Goal: Find specific page/section: Find specific page/section

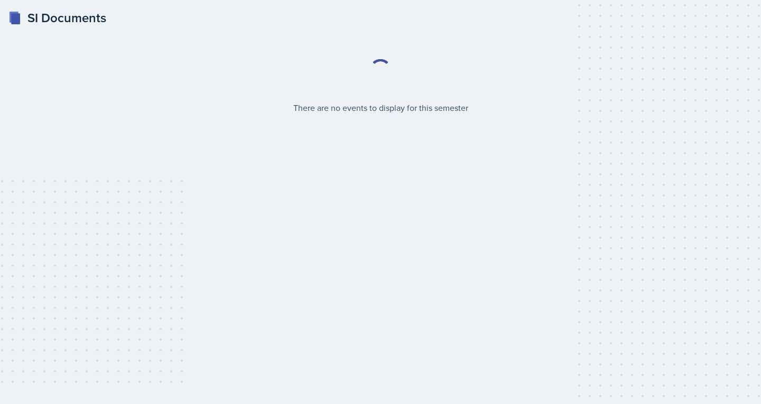
select select "2bed604d-1099-4043-b1bc-2365e8740244"
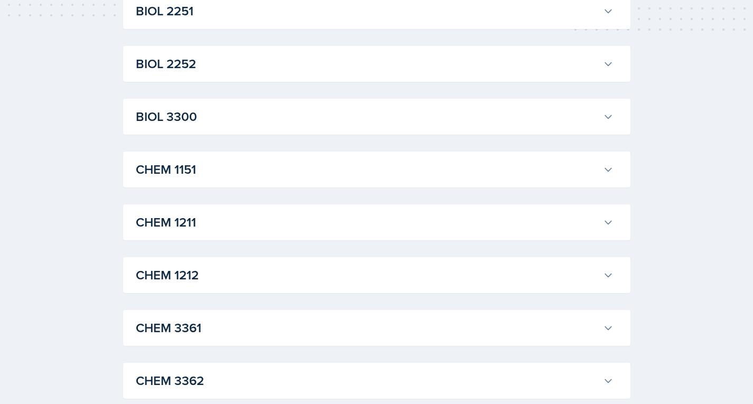
scroll to position [423, 0]
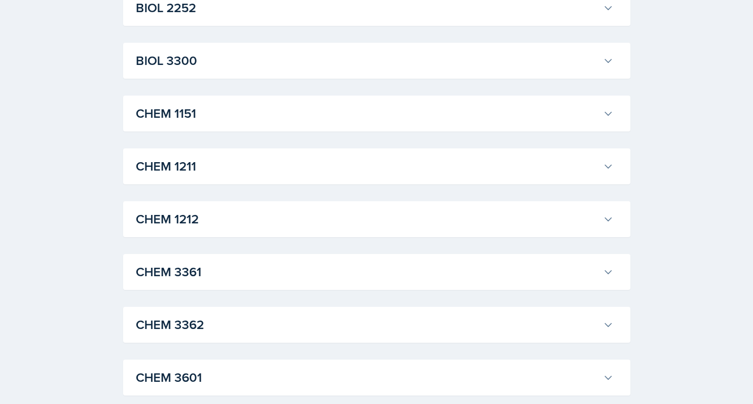
click at [193, 171] on h3 "CHEM 1211" at bounding box center [367, 166] width 463 height 19
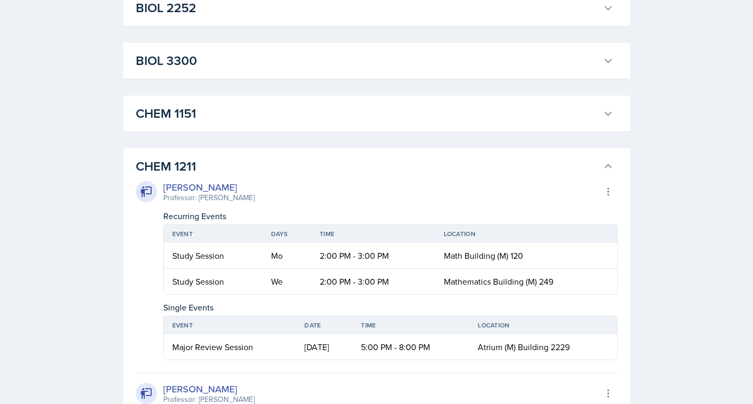
click at [250, 166] on h3 "CHEM 1211" at bounding box center [367, 166] width 463 height 19
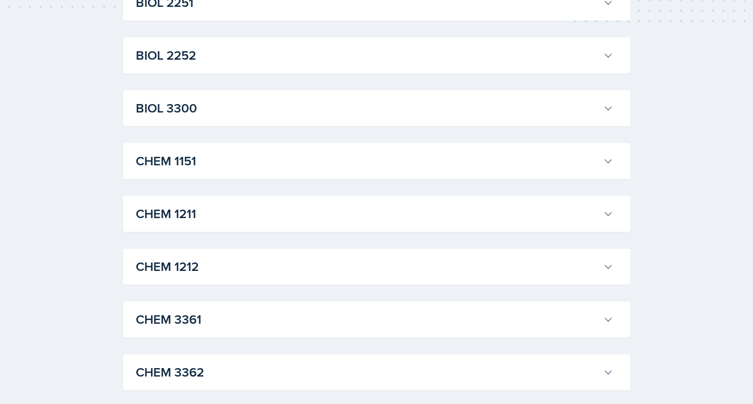
scroll to position [352, 0]
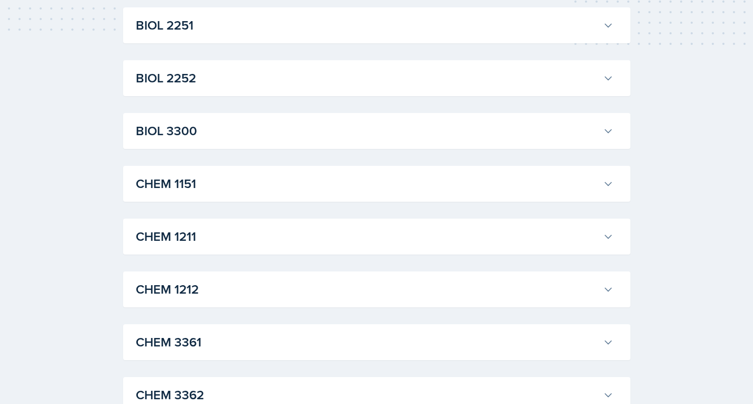
click at [279, 233] on h3 "CHEM 1211" at bounding box center [367, 236] width 463 height 19
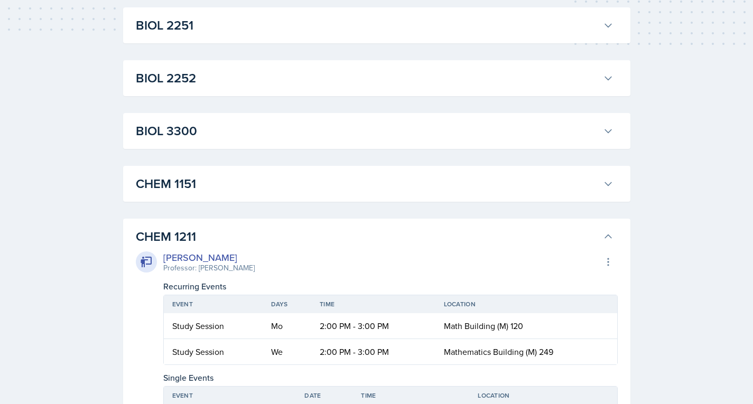
scroll to position [423, 0]
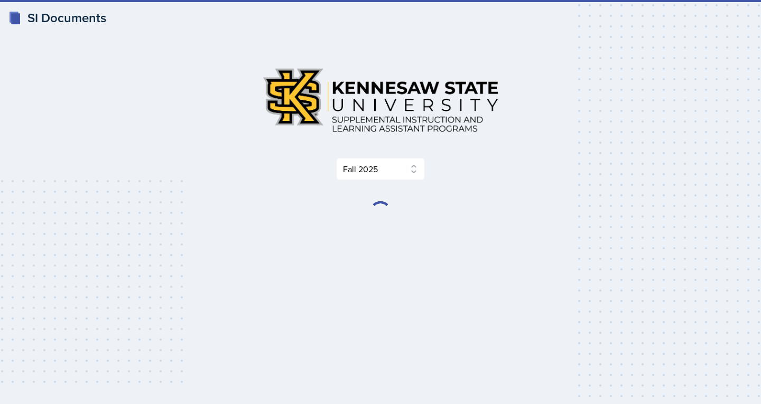
select select "2bed604d-1099-4043-b1bc-2365e8740244"
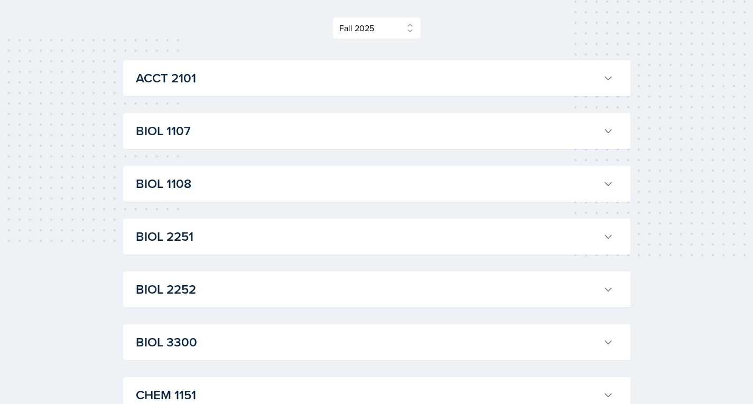
scroll to position [282, 0]
